Goal: Information Seeking & Learning: Learn about a topic

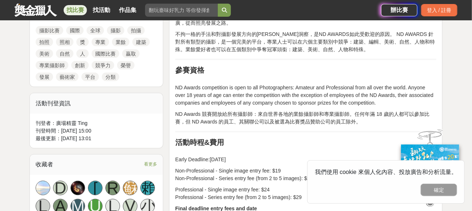
scroll to position [327, 0]
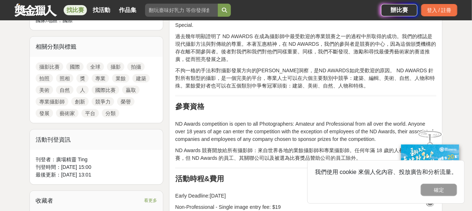
click at [138, 76] on link "建築" at bounding box center [140, 78] width 17 height 9
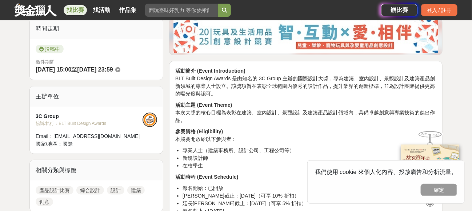
scroll to position [36, 0]
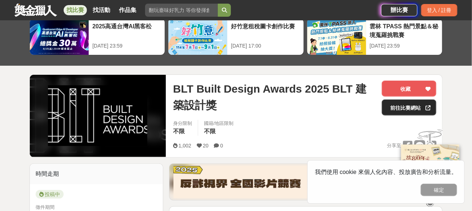
click at [404, 108] on link "前往比賽網站" at bounding box center [409, 108] width 55 height 16
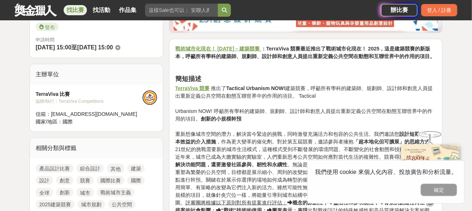
scroll to position [400, 0]
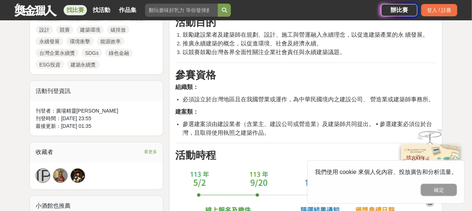
scroll to position [509, 0]
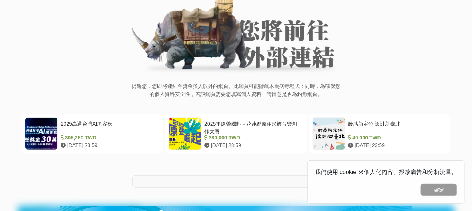
scroll to position [109, 0]
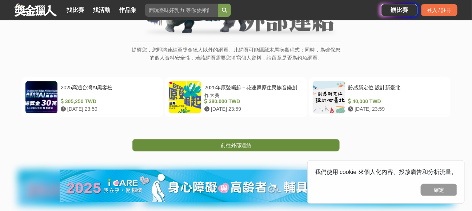
click at [249, 145] on span "前往外部連結" at bounding box center [236, 145] width 31 height 6
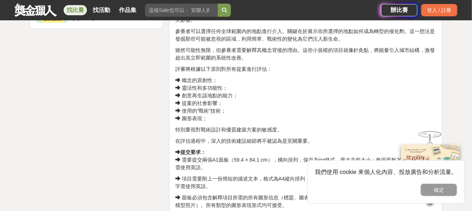
scroll to position [945, 0]
